Goal: Task Accomplishment & Management: Manage account settings

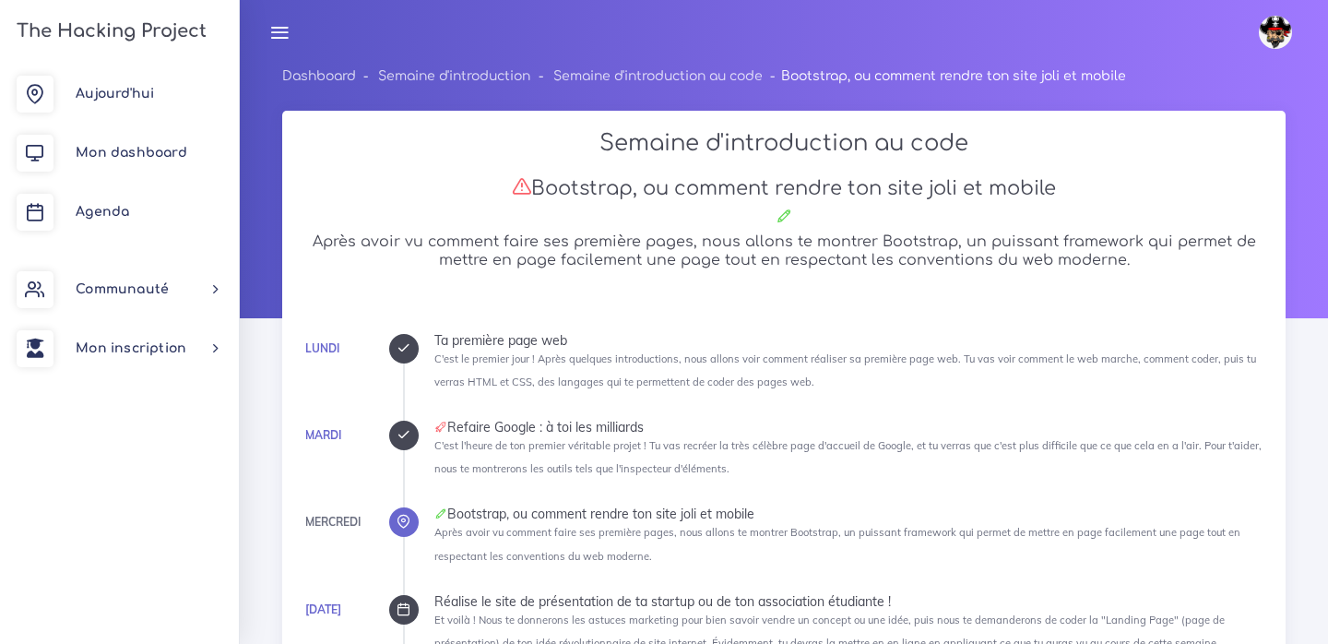
click at [281, 34] on icon at bounding box center [279, 32] width 20 height 20
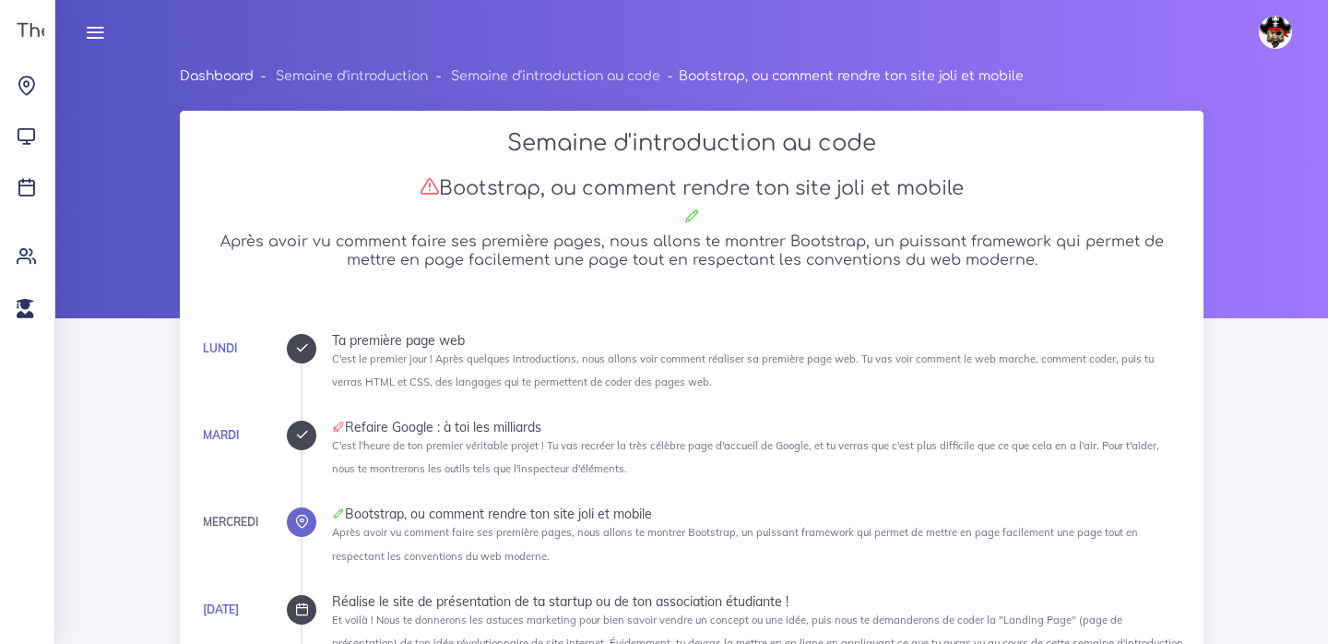
click at [214, 77] on link "Dashboard" at bounding box center [217, 76] width 74 height 14
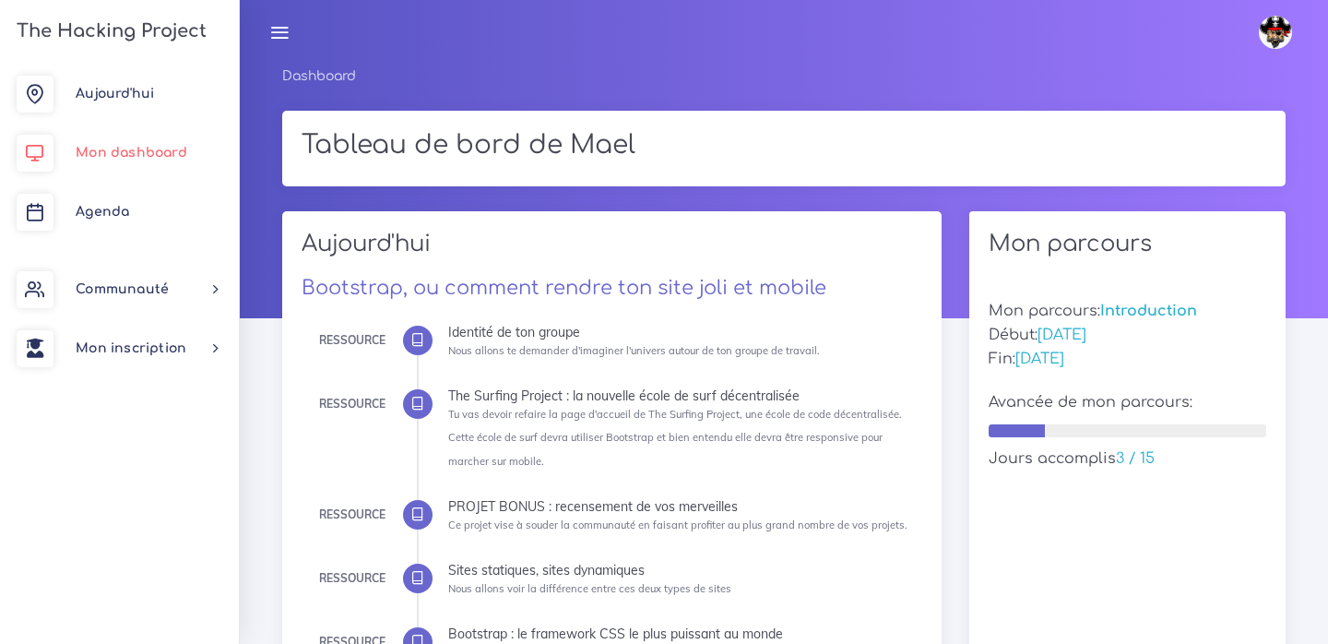
click at [158, 139] on link "Mon dashboard" at bounding box center [119, 153] width 239 height 59
click at [1268, 32] on img at bounding box center [1275, 32] width 33 height 33
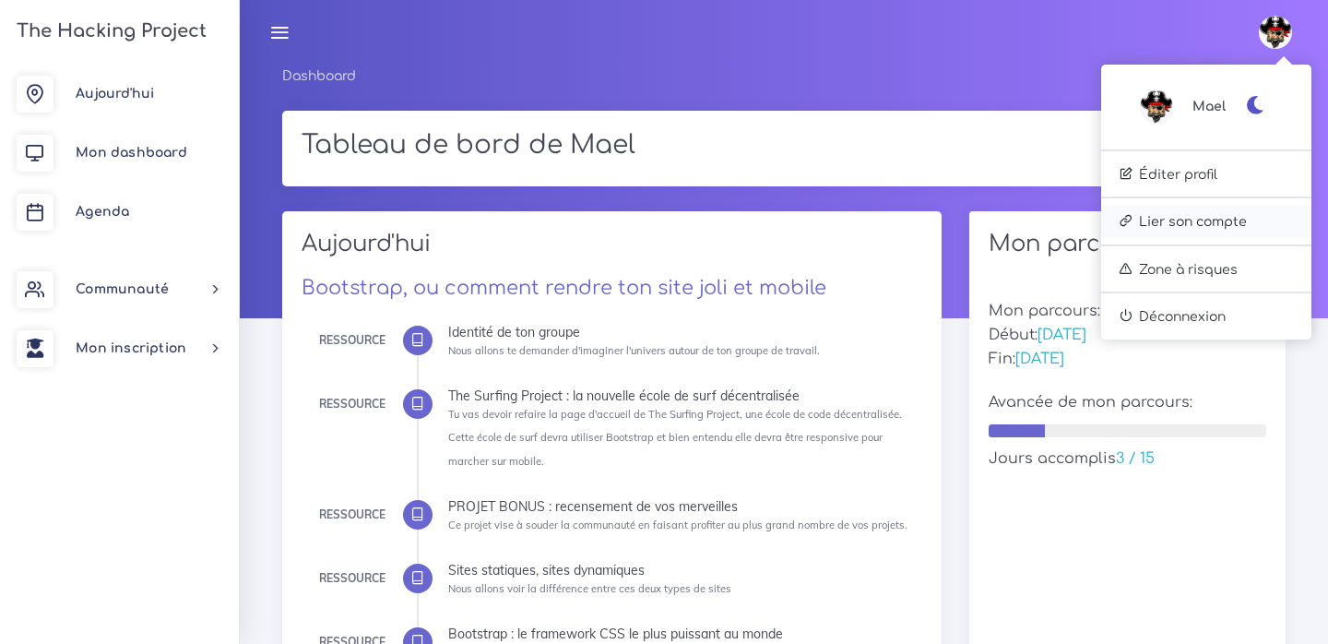
click at [1136, 217] on link "Lier son compte" at bounding box center [1206, 221] width 210 height 33
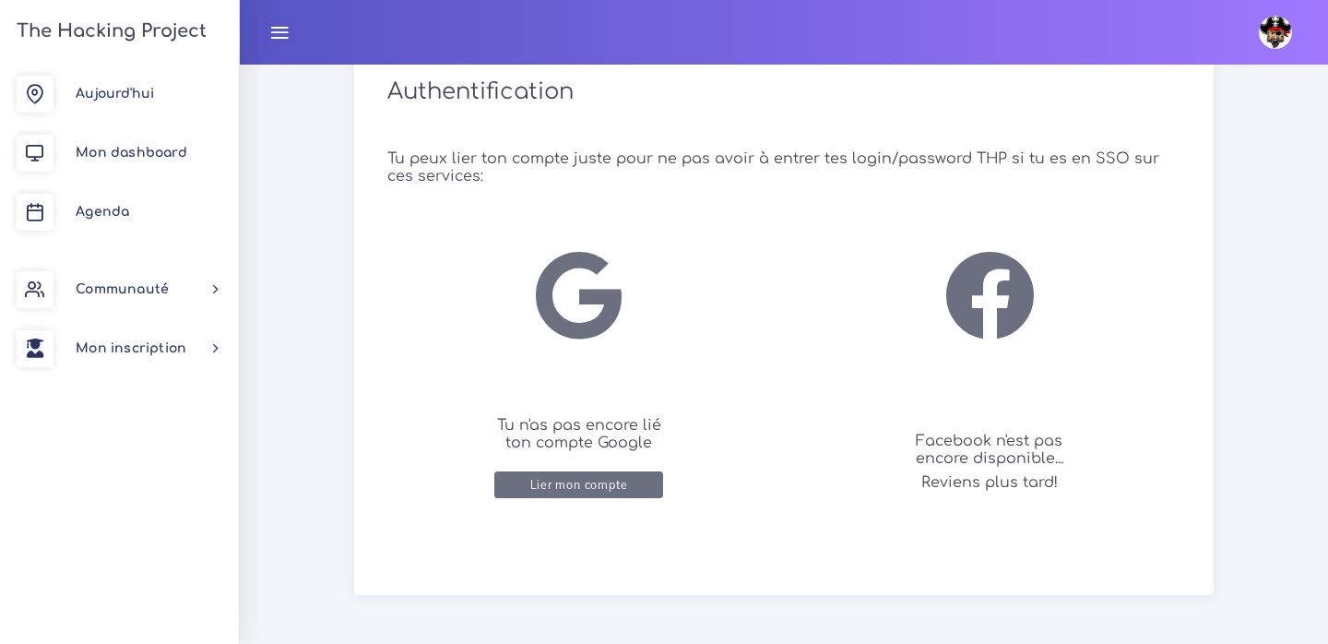
scroll to position [800, 0]
